Goal: Task Accomplishment & Management: Complete application form

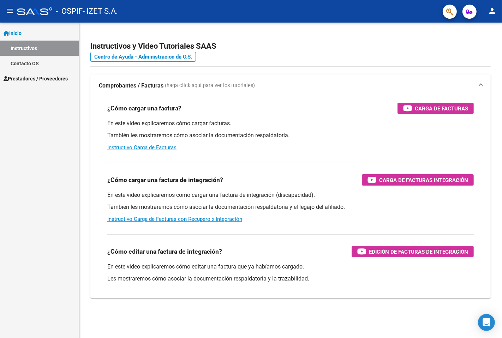
click at [54, 75] on span "Prestadores / Proveedores" at bounding box center [36, 79] width 64 height 8
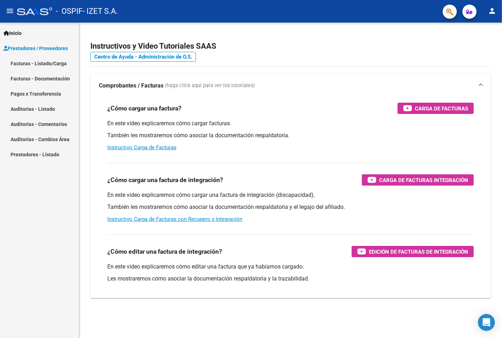
click at [52, 65] on link "Facturas - Listado/Carga" at bounding box center [39, 63] width 79 height 15
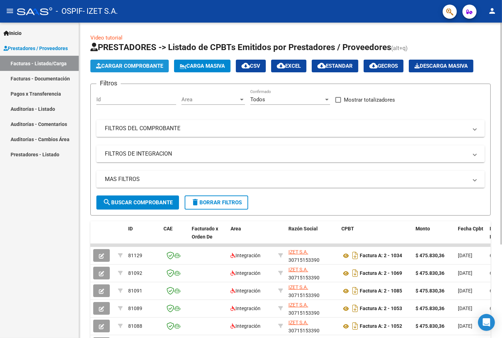
click at [112, 61] on button "Cargar Comprobante" at bounding box center [129, 66] width 78 height 13
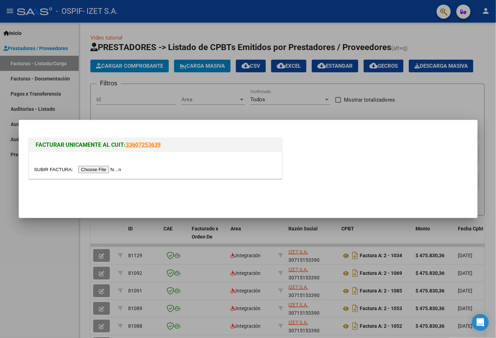
click at [110, 170] on input "file" at bounding box center [78, 169] width 89 height 7
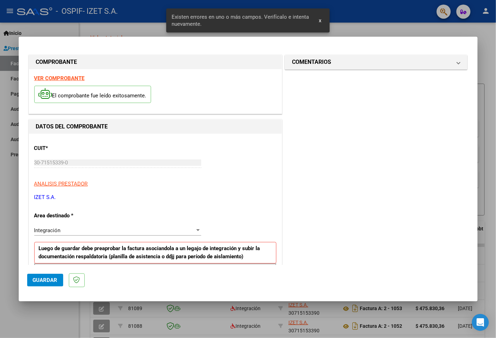
scroll to position [122, 0]
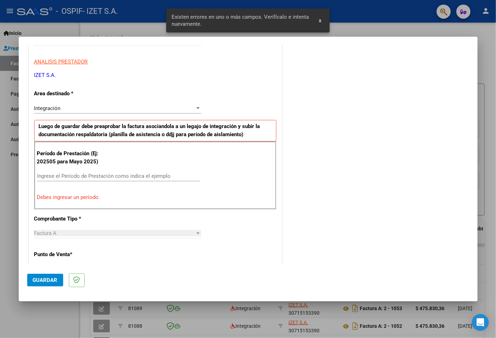
click at [127, 176] on input "Ingrese el Período de Prestación como indica el ejemplo" at bounding box center [118, 176] width 163 height 6
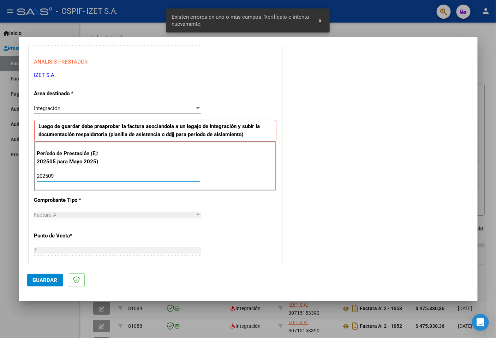
type input "202509"
click at [34, 282] on span "Guardar" at bounding box center [45, 280] width 25 height 6
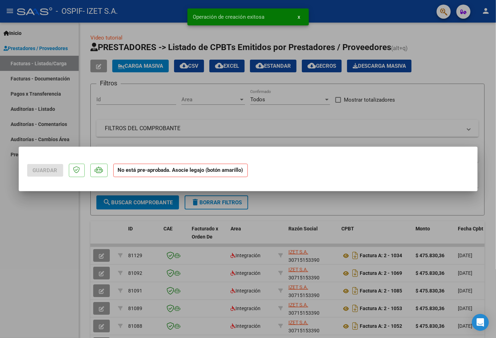
scroll to position [0, 0]
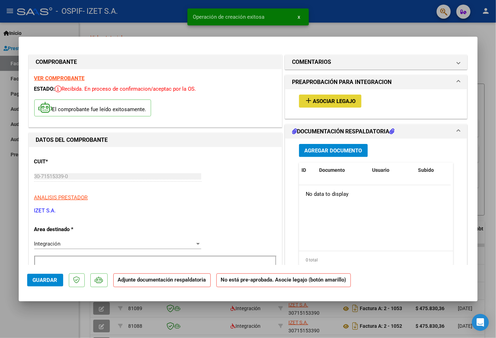
click at [322, 104] on span "Asociar Legajo" at bounding box center [334, 101] width 43 height 6
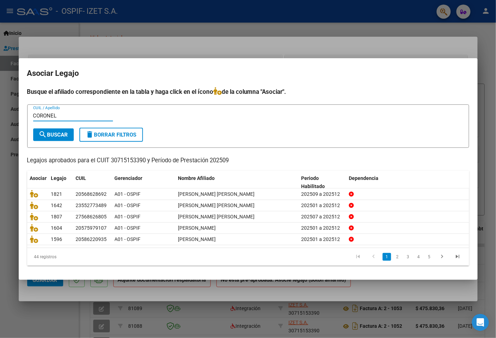
type input "CORONEL"
click at [55, 132] on span "search Buscar" at bounding box center [53, 135] width 29 height 6
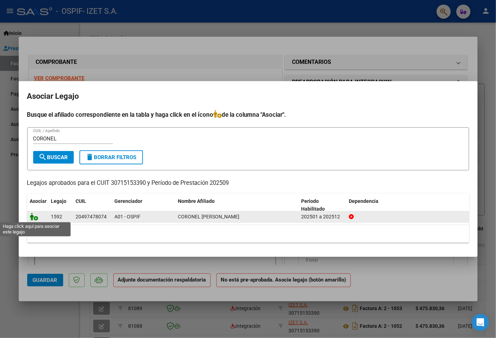
click at [34, 218] on icon at bounding box center [34, 217] width 8 height 8
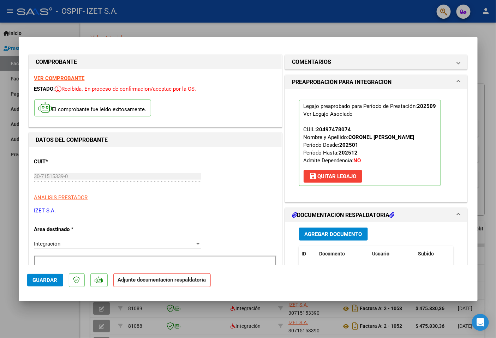
click at [320, 234] on span "Agregar Documento" at bounding box center [334, 234] width 58 height 6
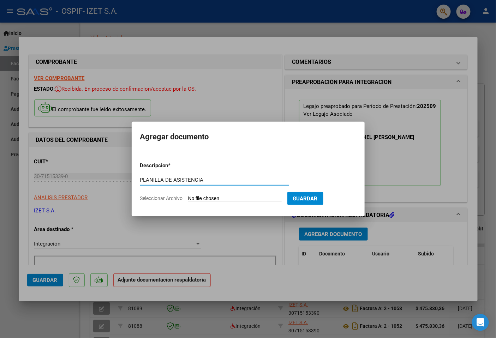
type input "PLANILLA DE ASISTENCIA"
click at [229, 195] on app-file-uploader "Seleccionar Archivo" at bounding box center [213, 198] width 147 height 6
click at [227, 200] on input "Seleccionar Archivo" at bounding box center [235, 199] width 94 height 7
type input "C:\fakepath\planilla coronel Sep_251007_095654.pdf"
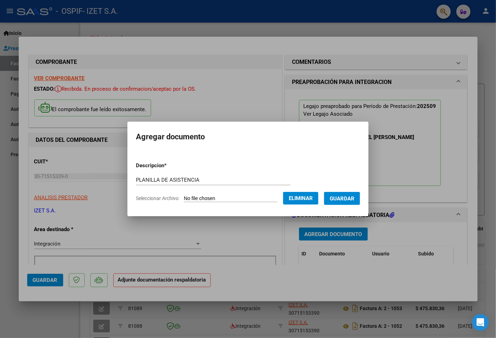
click at [340, 196] on span "Guardar" at bounding box center [342, 199] width 25 height 6
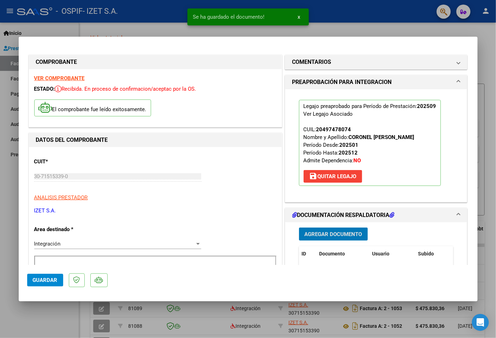
click at [326, 236] on span "Agregar Documento" at bounding box center [334, 234] width 58 height 6
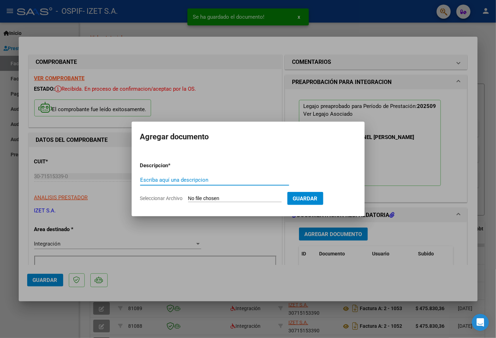
click at [192, 175] on div "Escriba aquí una descripcion" at bounding box center [214, 180] width 149 height 11
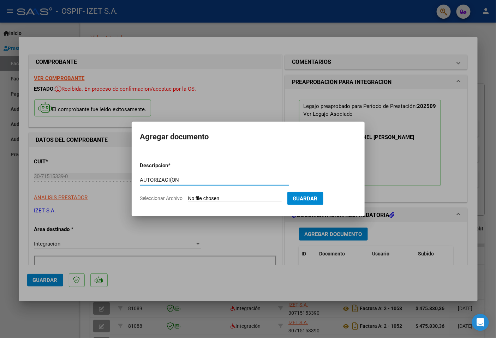
click at [172, 181] on input "AUTORIZACI{ON" at bounding box center [214, 180] width 149 height 6
click at [175, 180] on input "AUTORIZACI{ON" at bounding box center [214, 180] width 149 height 6
type input "AUTORIZACIÓN"
click at [254, 199] on input "Seleccionar Archivo" at bounding box center [235, 199] width 94 height 7
type input "C:\fakepath\49747807_CORONEL_5_202503271116410.pdf"
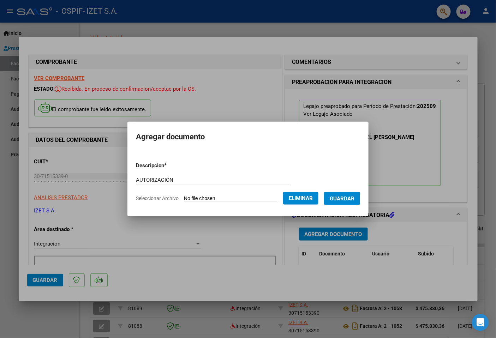
click at [339, 201] on span "Guardar" at bounding box center [342, 199] width 25 height 6
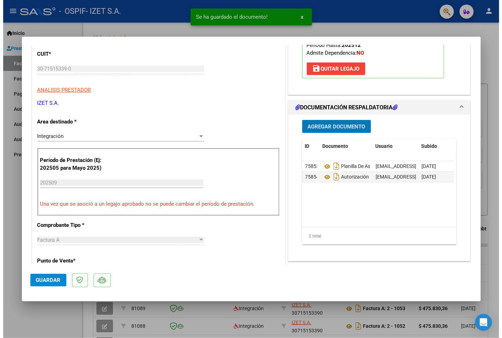
scroll to position [118, 0]
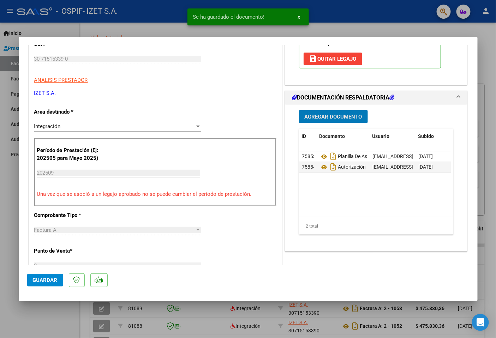
click at [52, 287] on button "Guardar" at bounding box center [45, 280] width 36 height 13
drag, startPoint x: 294, startPoint y: 317, endPoint x: 329, endPoint y: 337, distance: 40.2
click at [294, 317] on div at bounding box center [248, 169] width 496 height 338
